Goal: Transaction & Acquisition: Purchase product/service

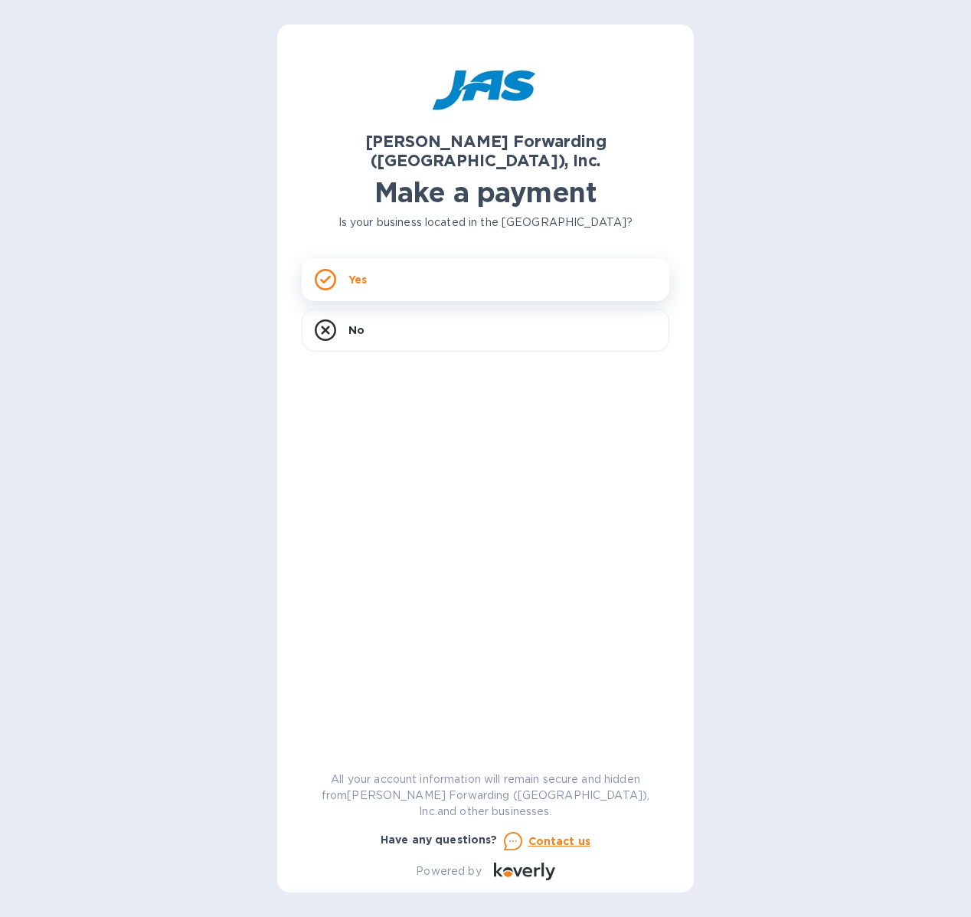
click at [382, 258] on div "Yes" at bounding box center [486, 279] width 368 height 43
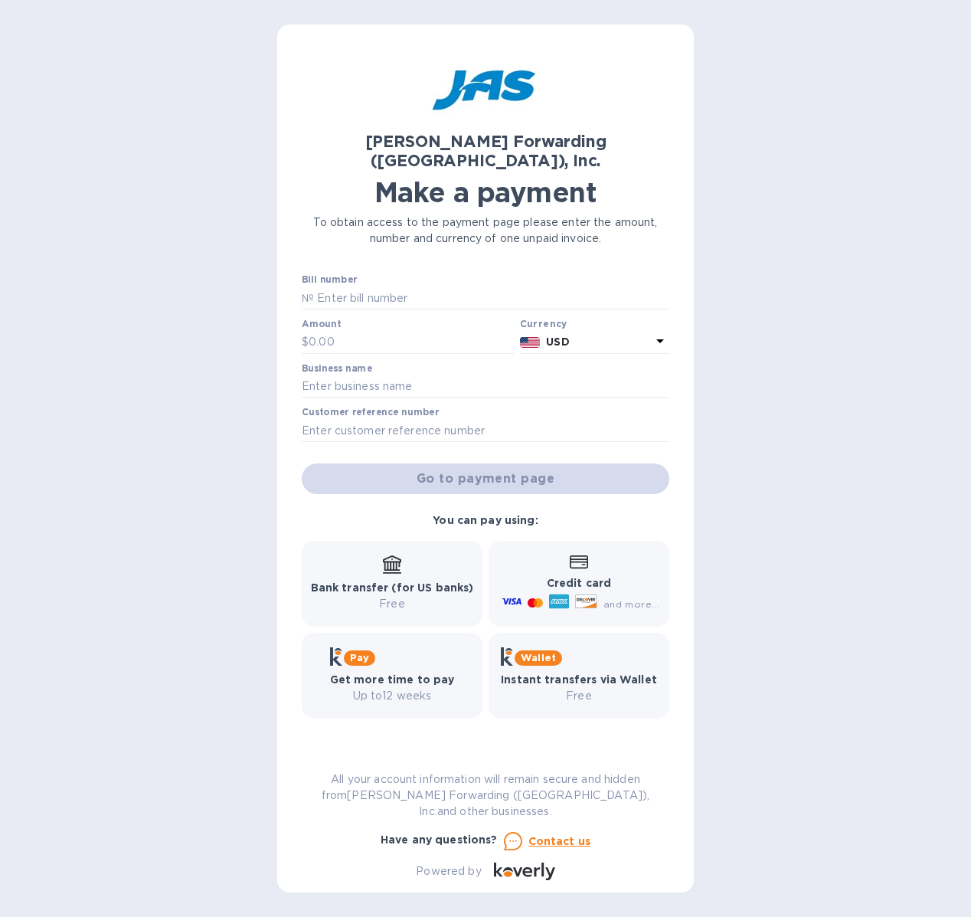
click at [366, 254] on div "[PERSON_NAME] Forwarding ([GEOGRAPHIC_DATA]), Inc. Make a payment To obtain acc…" at bounding box center [486, 464] width 368 height 831
click at [364, 287] on input "text" at bounding box center [491, 298] width 355 height 23
type input "O"
type input "IAD503328098"
click at [336, 331] on input "text" at bounding box center [411, 342] width 205 height 23
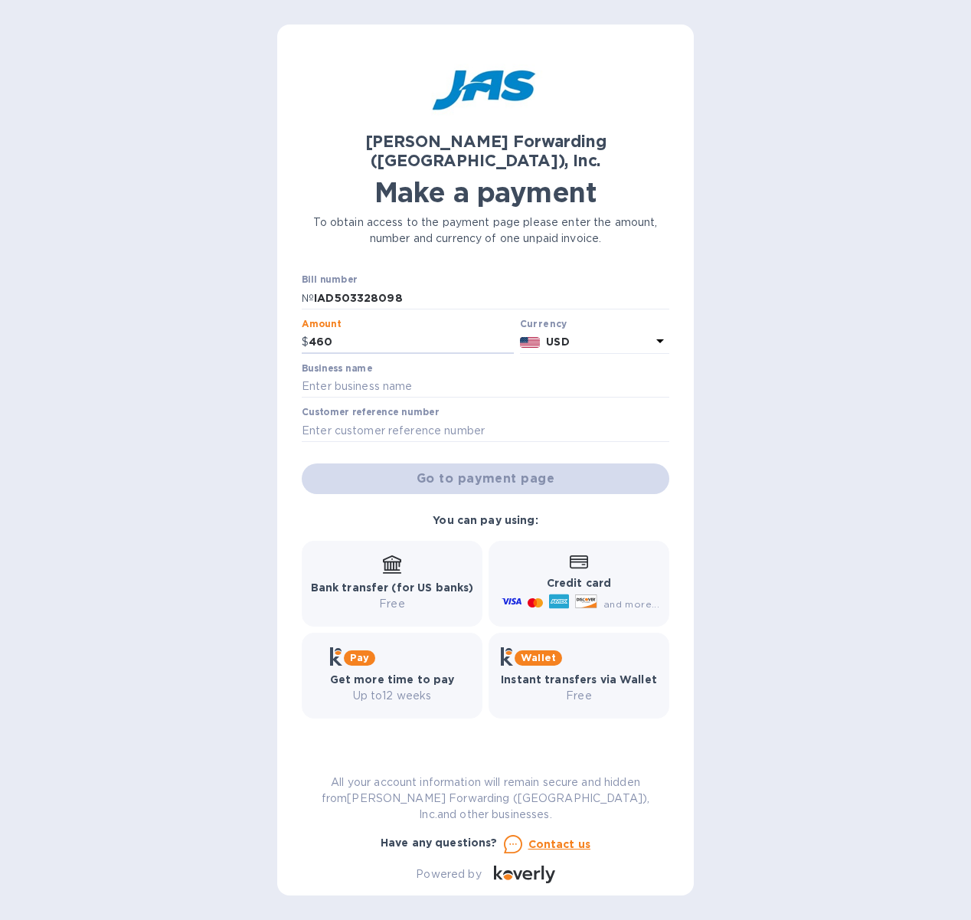
type input "4,600"
click at [340, 378] on input "text" at bounding box center [486, 386] width 368 height 23
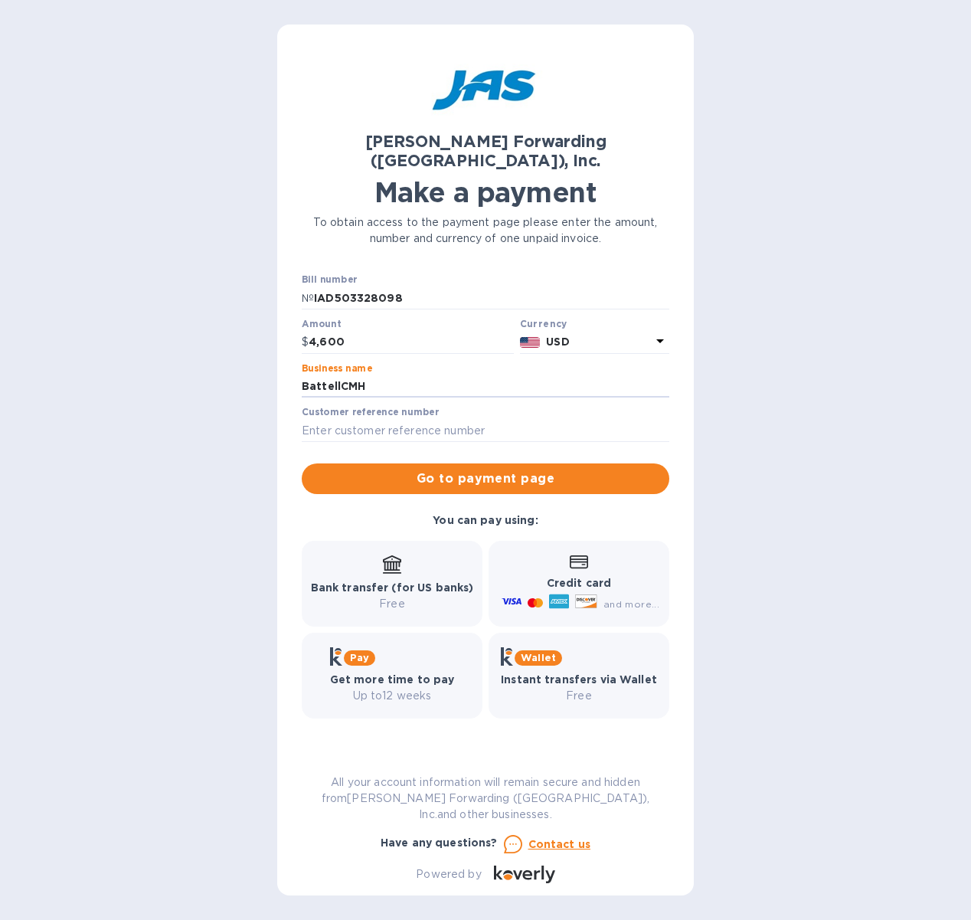
drag, startPoint x: 390, startPoint y: 365, endPoint x: 234, endPoint y: 368, distance: 156.3
click at [234, 368] on div "[PERSON_NAME] Forwarding ([GEOGRAPHIC_DATA]), Inc. Make a payment To obtain acc…" at bounding box center [485, 460] width 971 height 920
type input "Battelle"
click at [435, 419] on input "text" at bounding box center [486, 430] width 368 height 23
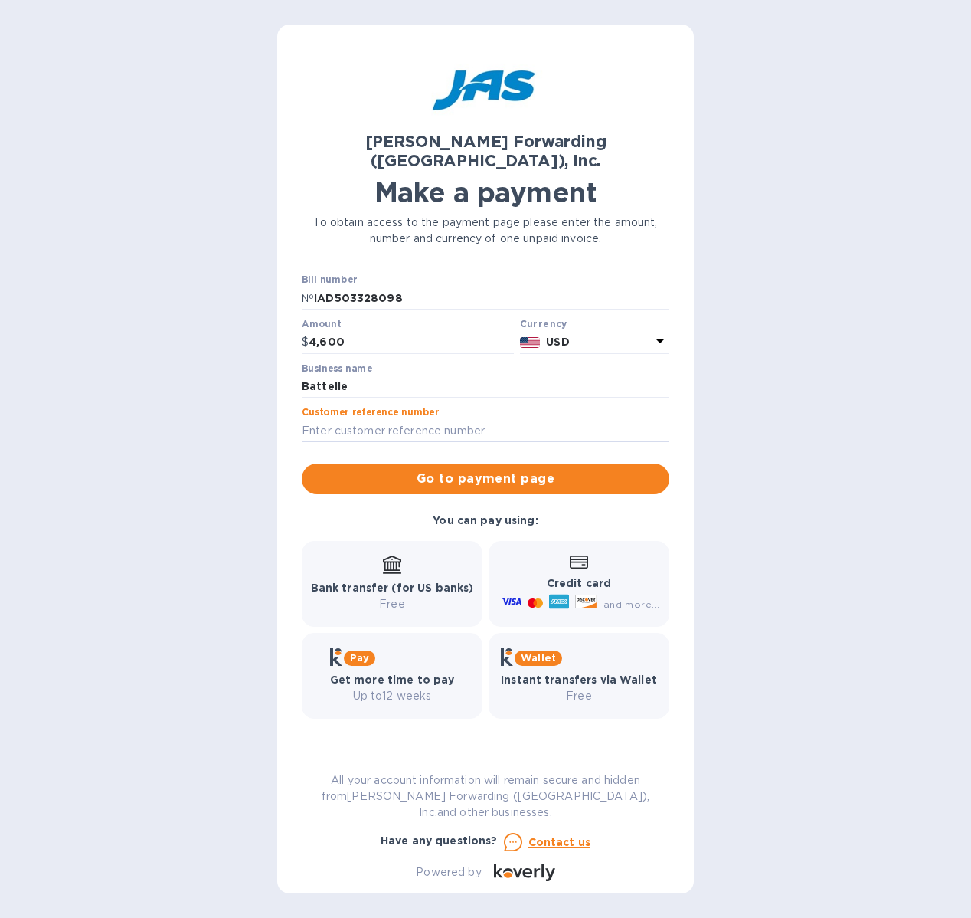
paste input "BATELLCMH"
type input "BATELLCMH"
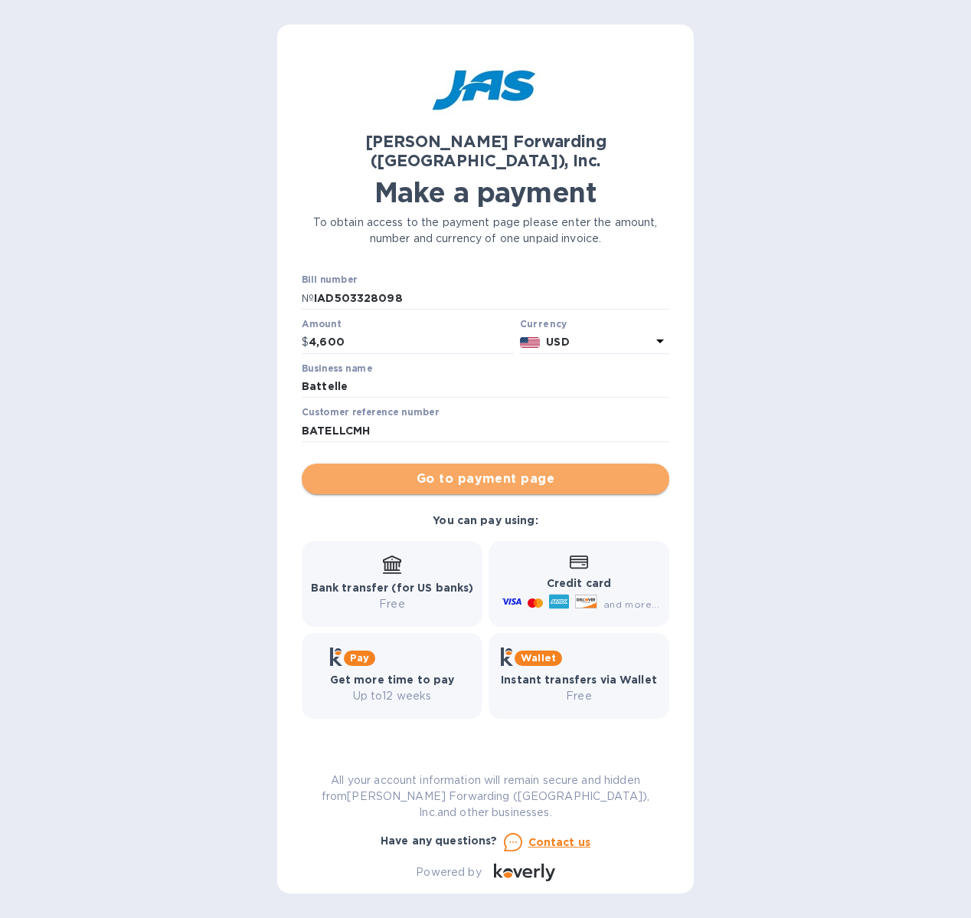
click at [441, 470] on span "Go to payment page" at bounding box center [485, 479] width 343 height 18
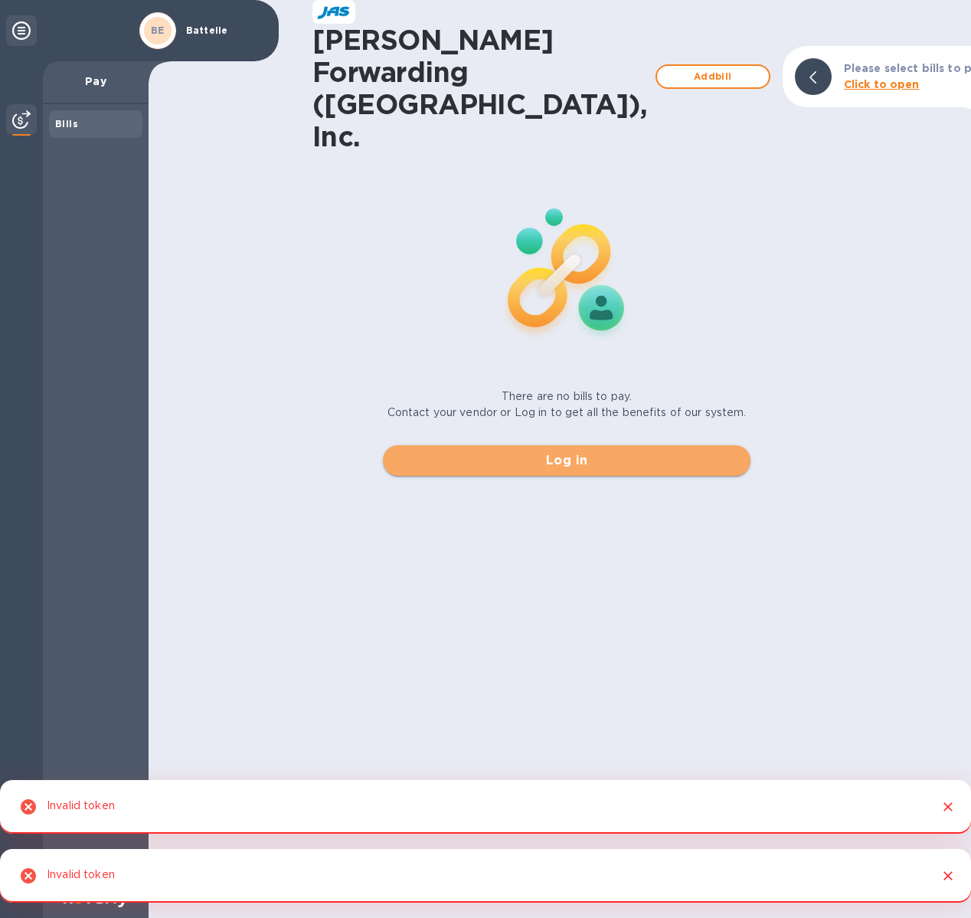
click at [542, 445] on button "Log in" at bounding box center [567, 460] width 368 height 31
